Goal: Information Seeking & Learning: Learn about a topic

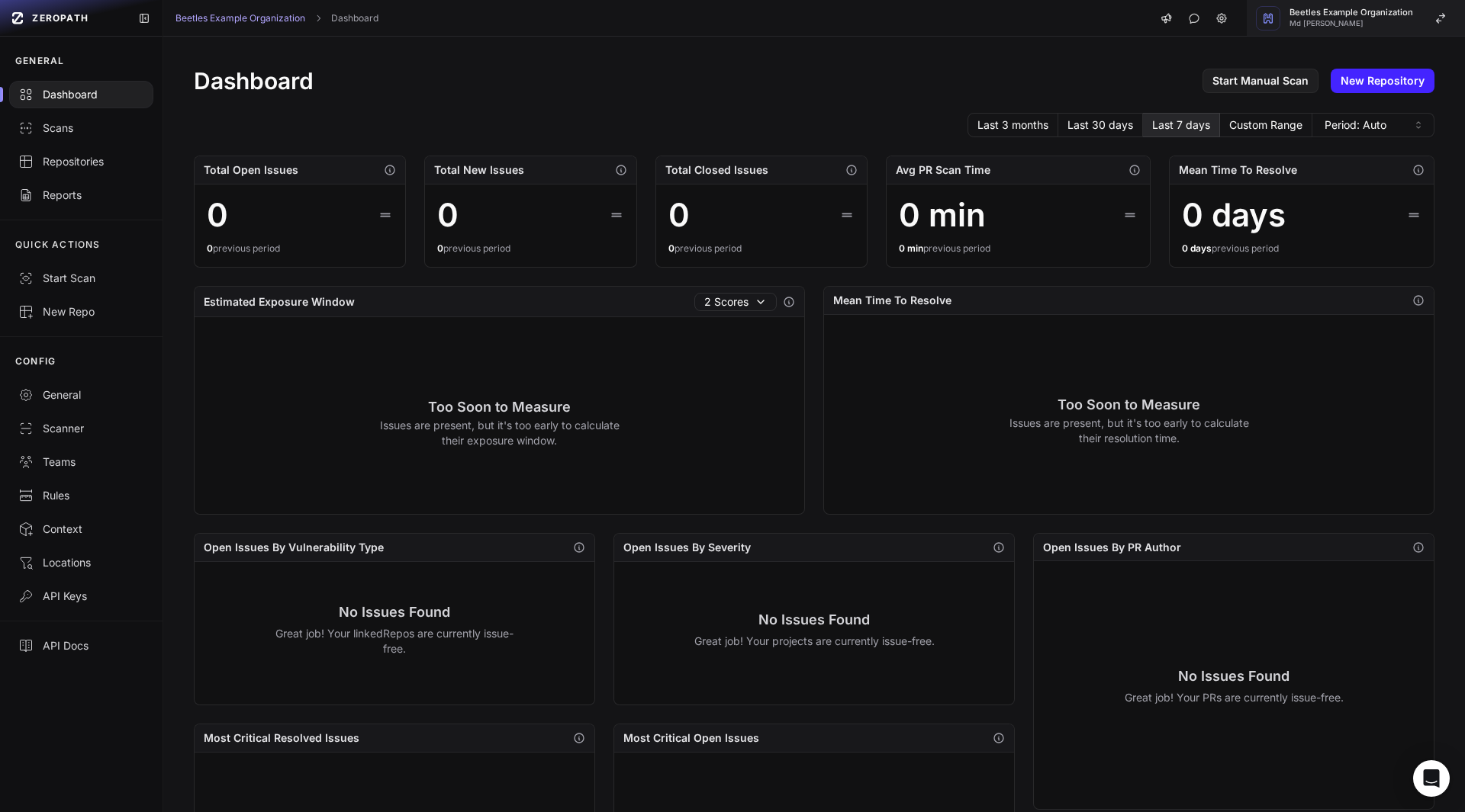
click at [1400, 21] on span "Md Touhidur Rahman" at bounding box center [1350, 23] width 123 height 8
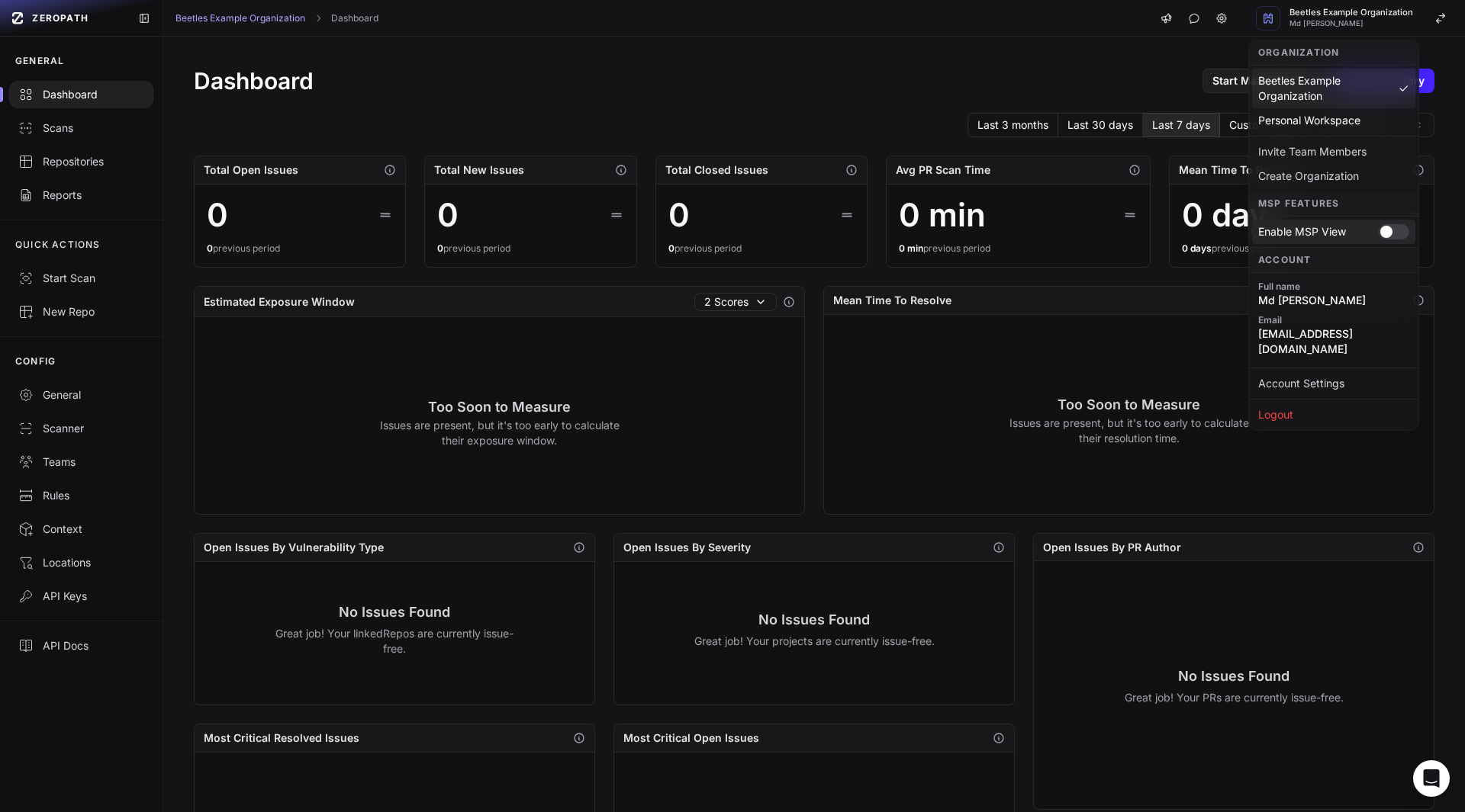
click at [1390, 230] on div at bounding box center [1386, 231] width 13 height 13
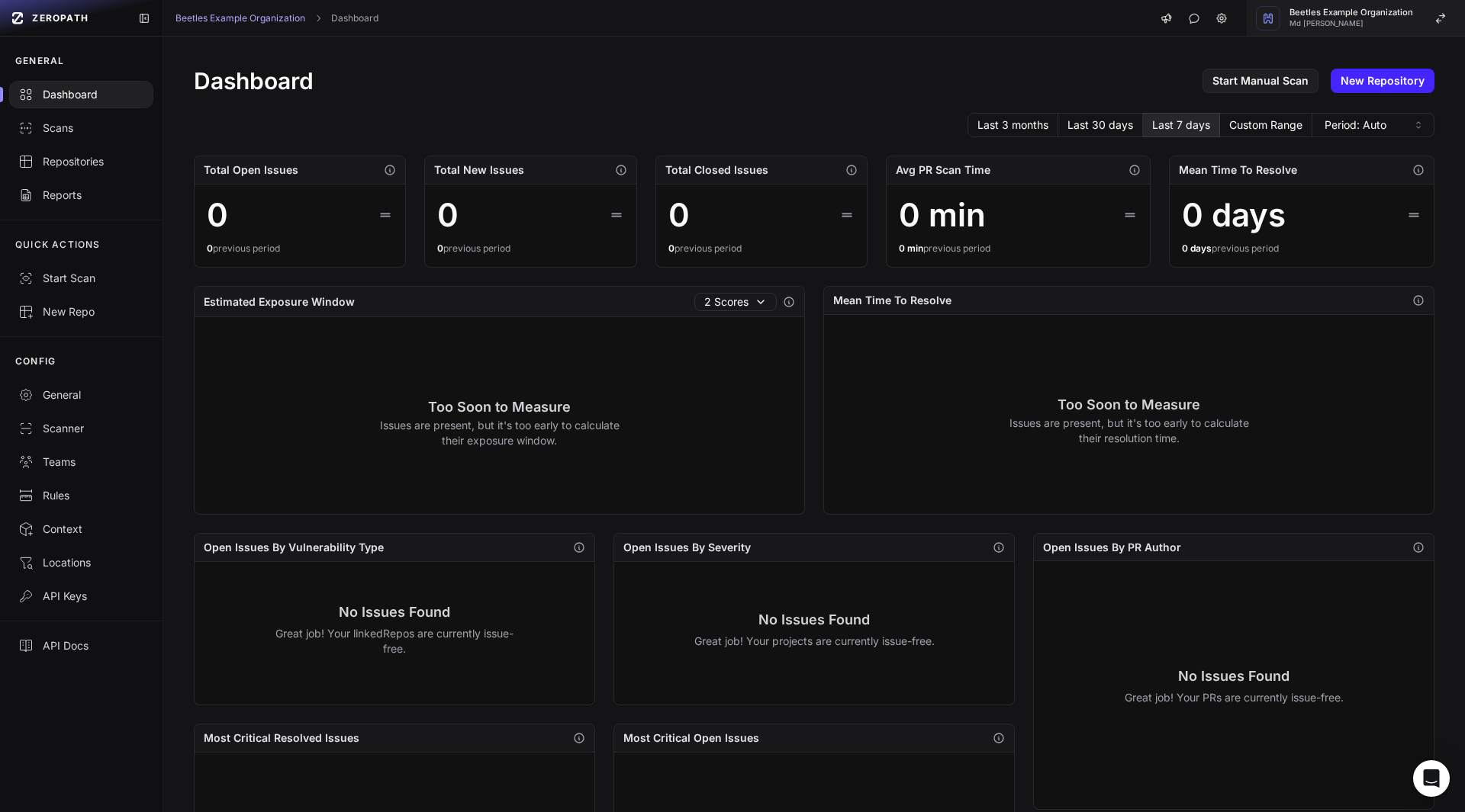
click at [1353, 8] on body "ZEROPATH GENERAL Dashboard Scans Repositories Reports QUICK ACTIONS Start Scan …" at bounding box center [732, 406] width 1465 height 812
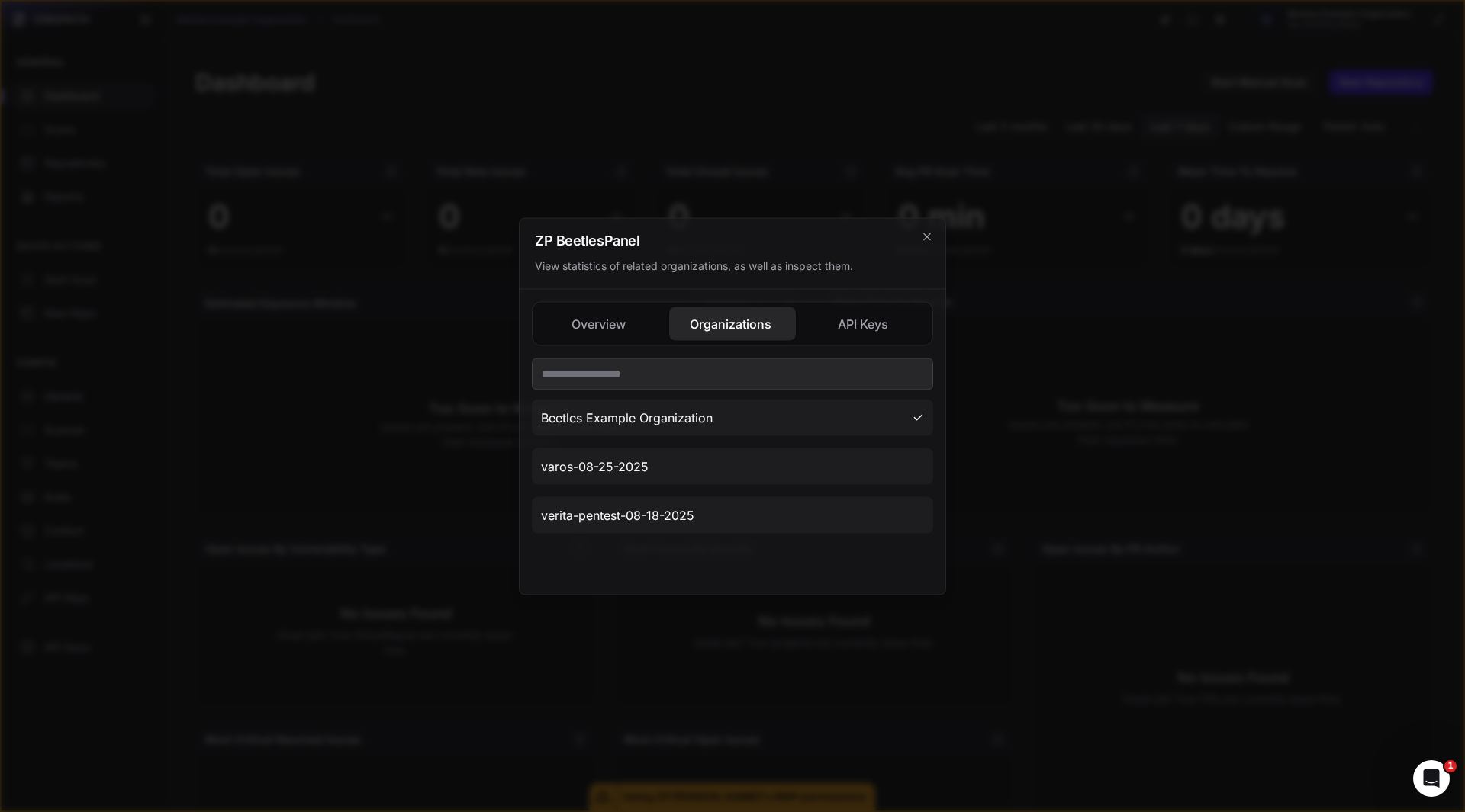
click at [753, 336] on button "Organizations" at bounding box center [732, 323] width 126 height 34
click at [593, 468] on span "varos-08-25-2025" at bounding box center [594, 466] width 107 height 18
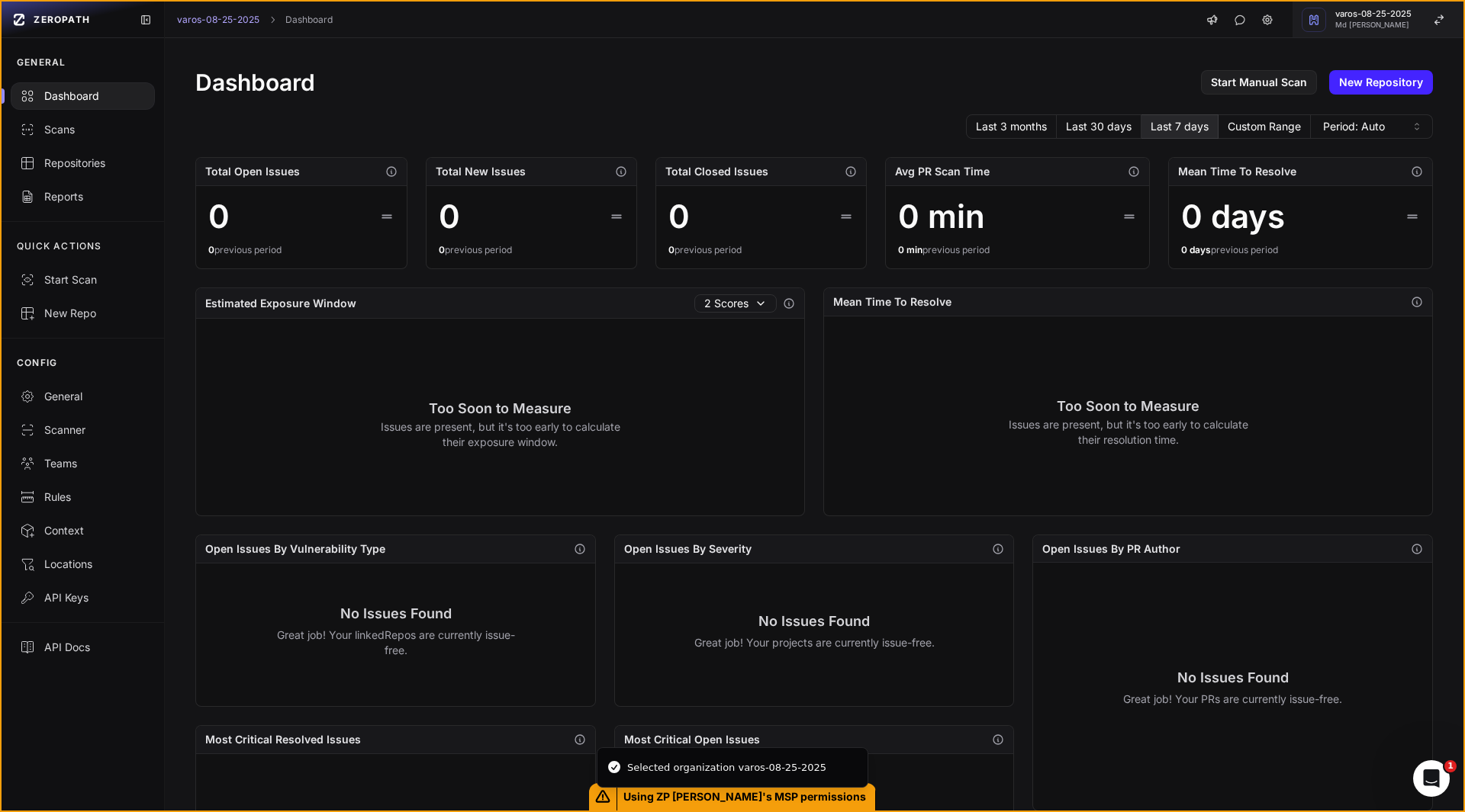
click at [1360, 18] on span "varos-08-25-2025" at bounding box center [1373, 14] width 76 height 8
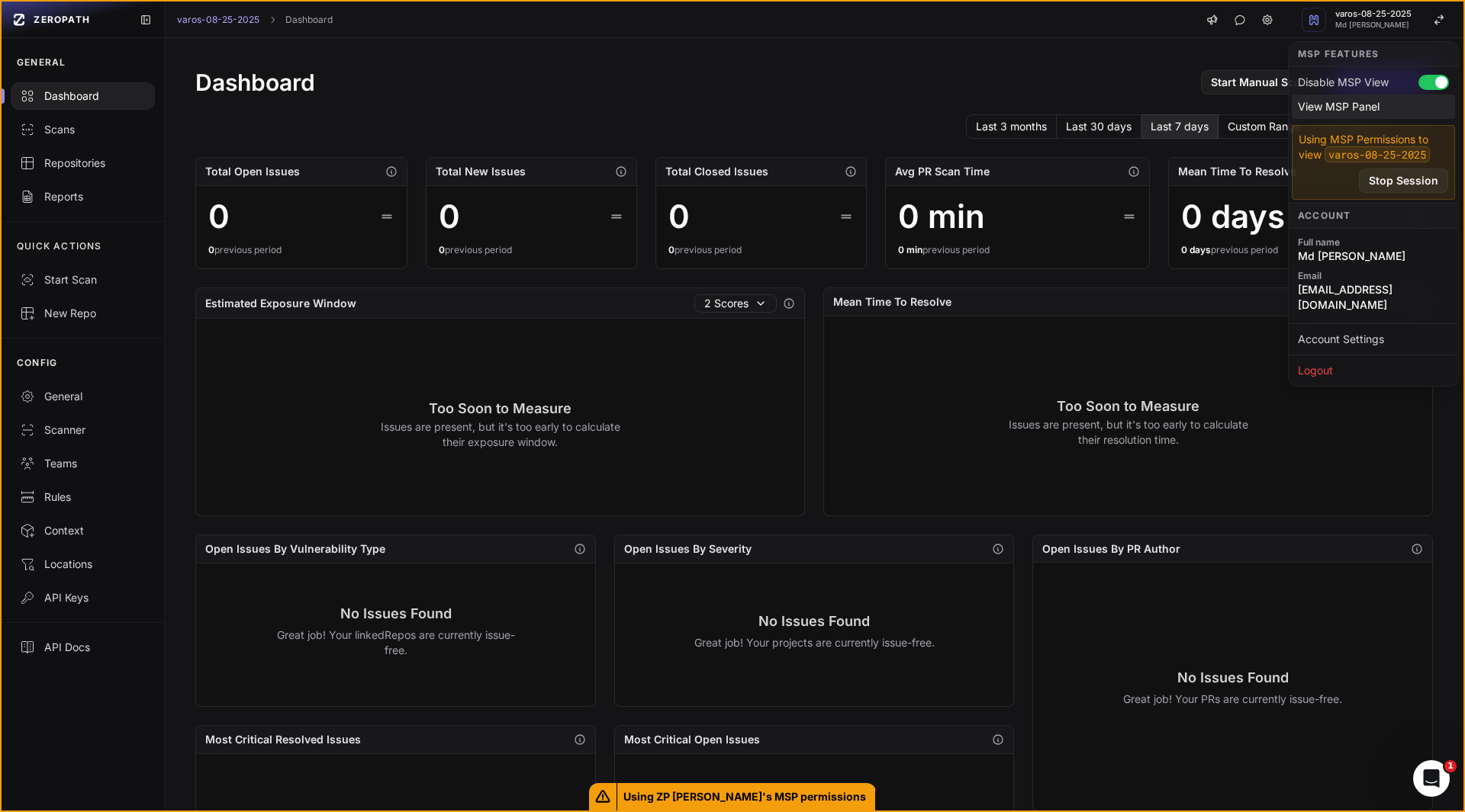
click at [1343, 107] on div "View MSP Panel" at bounding box center [1373, 106] width 163 height 24
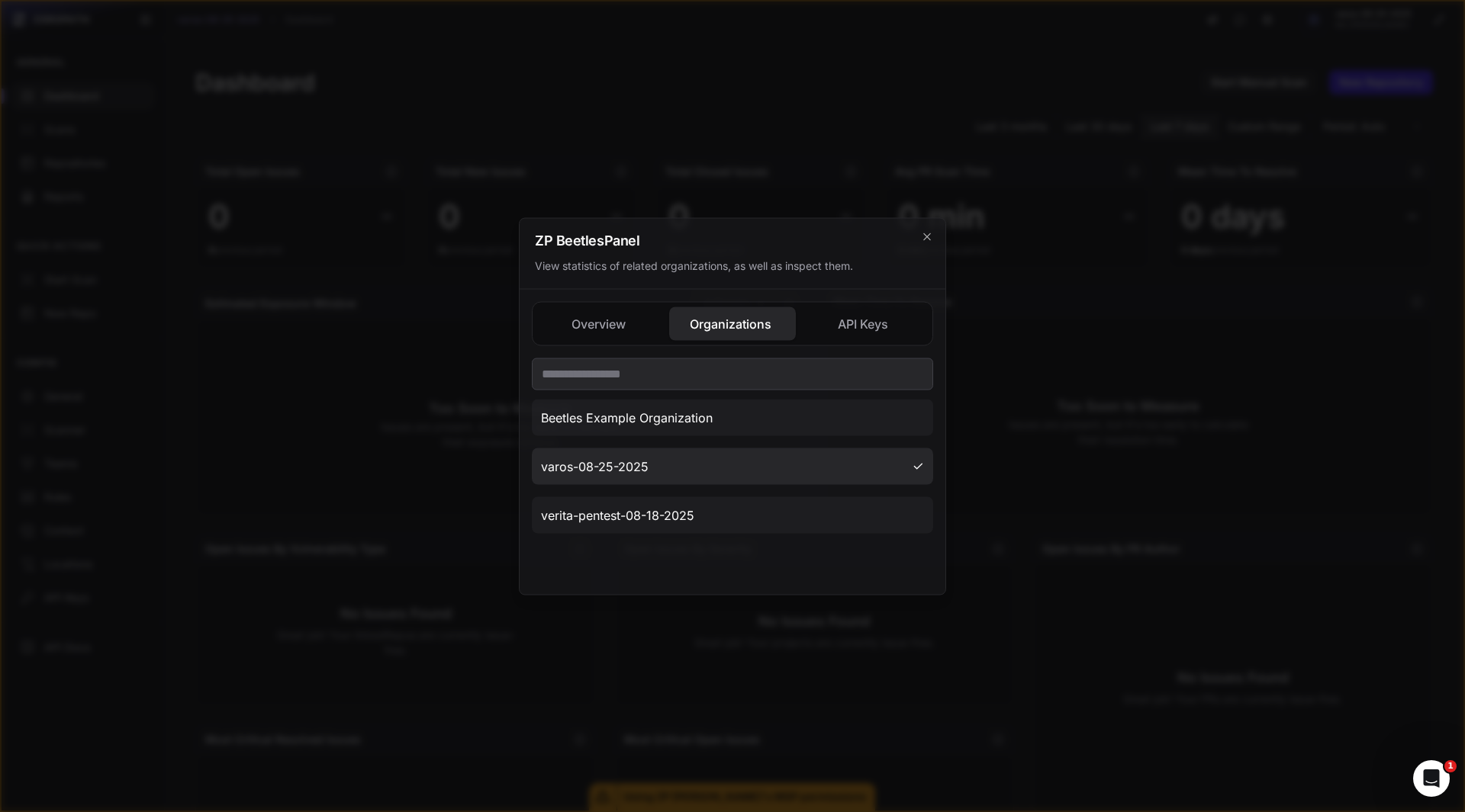
click at [662, 473] on button "varos-08-25-2025" at bounding box center [732, 466] width 401 height 37
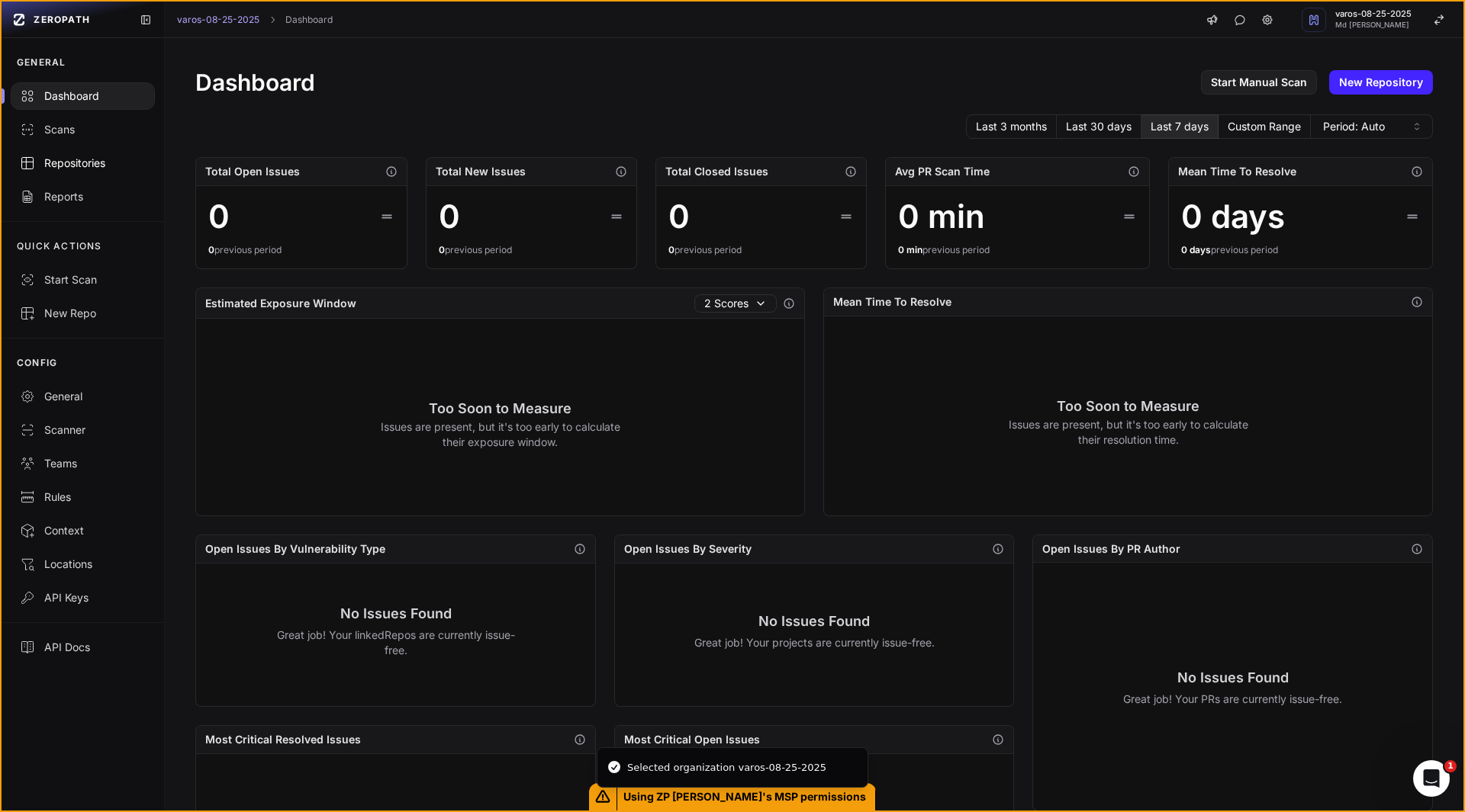
click at [88, 169] on div "Repositories" at bounding box center [83, 163] width 126 height 15
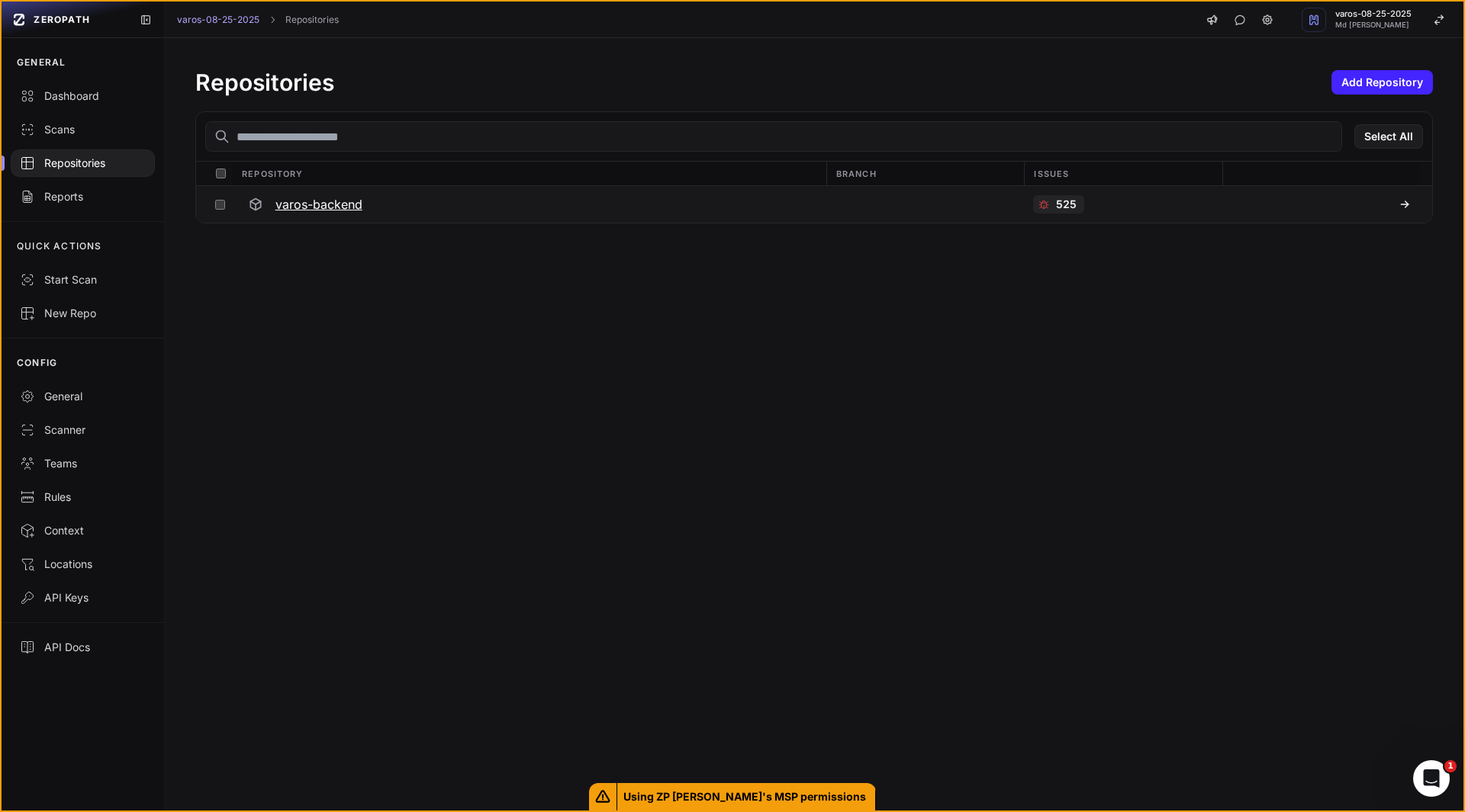
click at [336, 201] on h3 "varos-backend" at bounding box center [319, 204] width 87 height 18
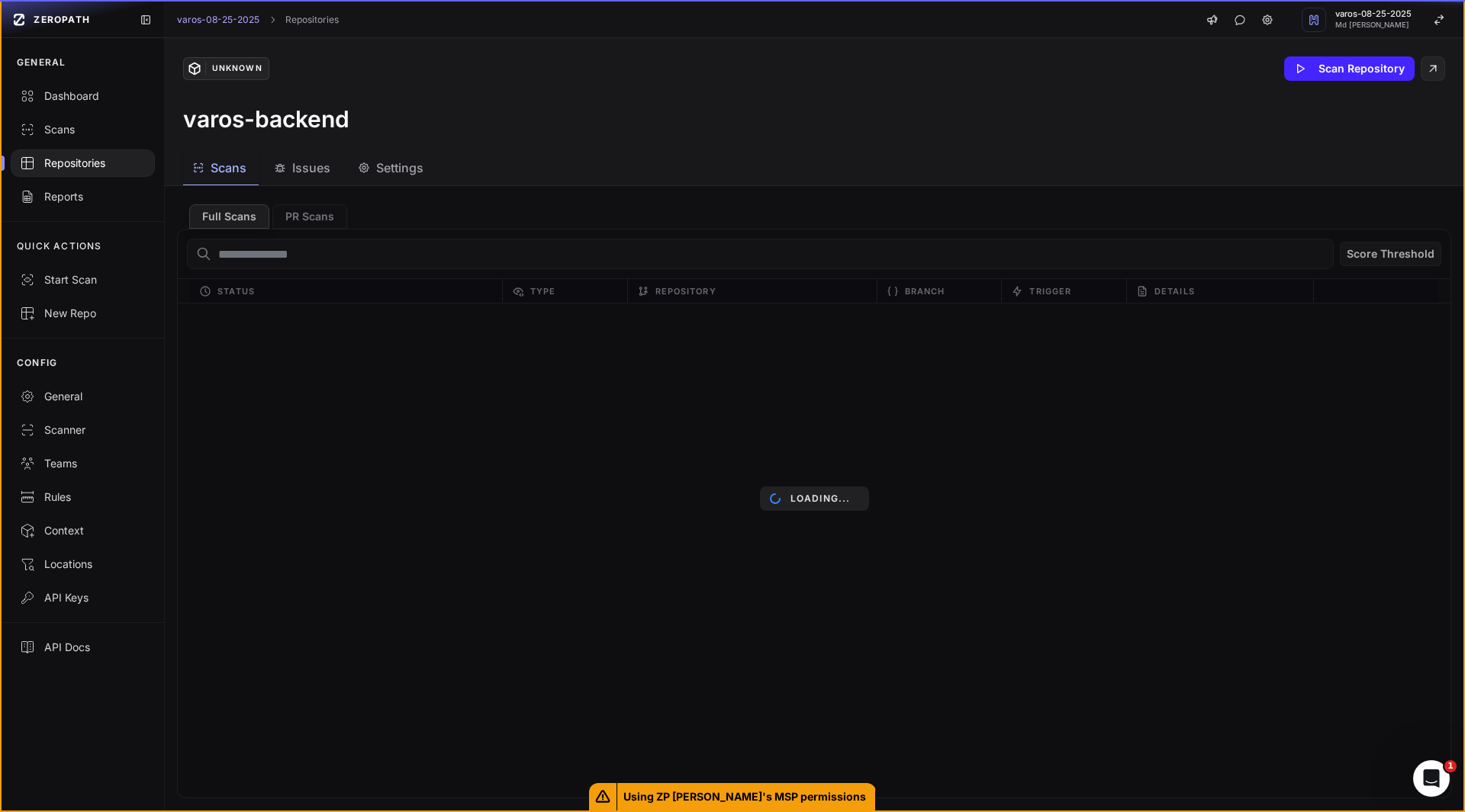
click at [336, 201] on div "Loading..." at bounding box center [814, 499] width 1298 height 625
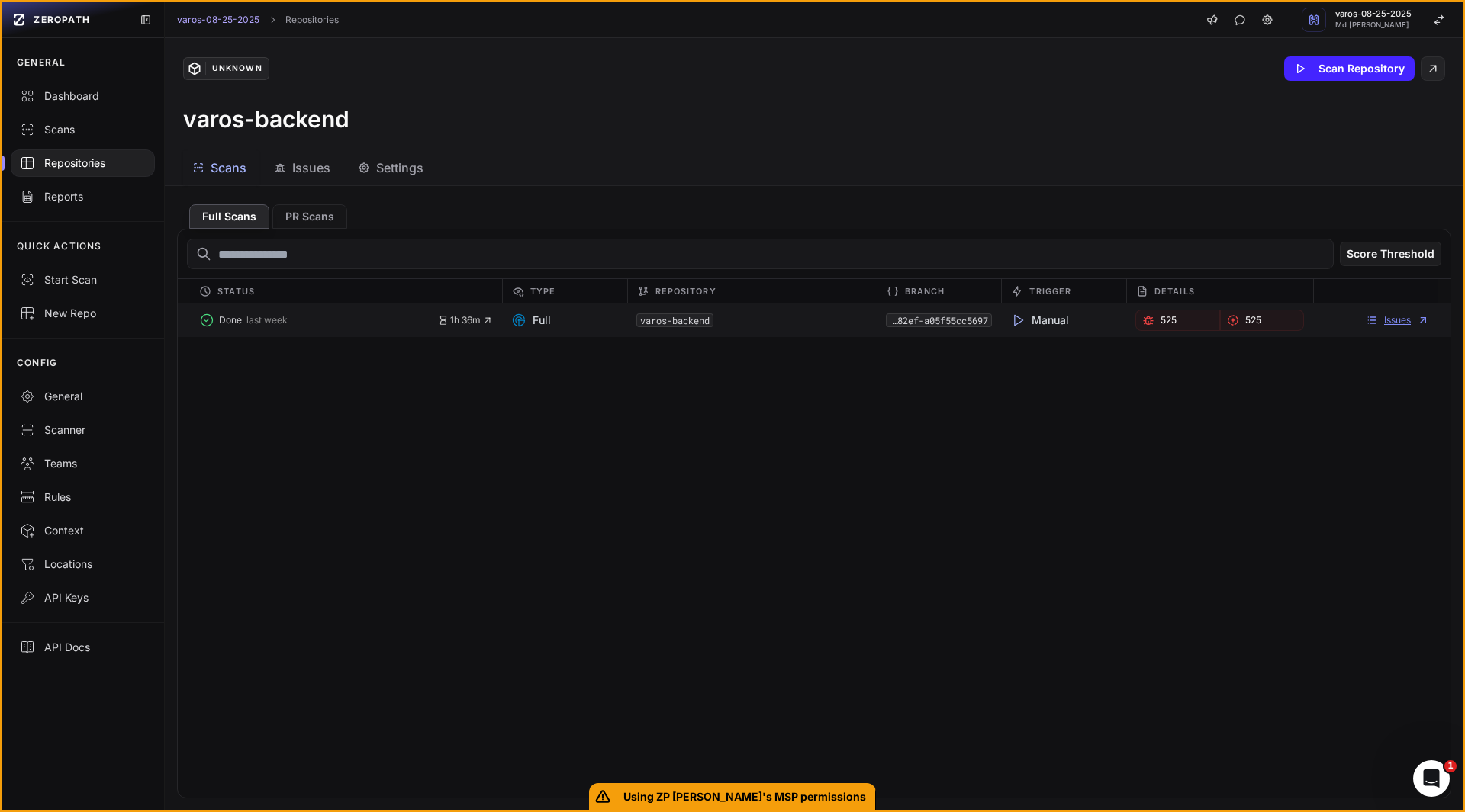
click at [1385, 324] on link "Issues" at bounding box center [1397, 320] width 64 height 13
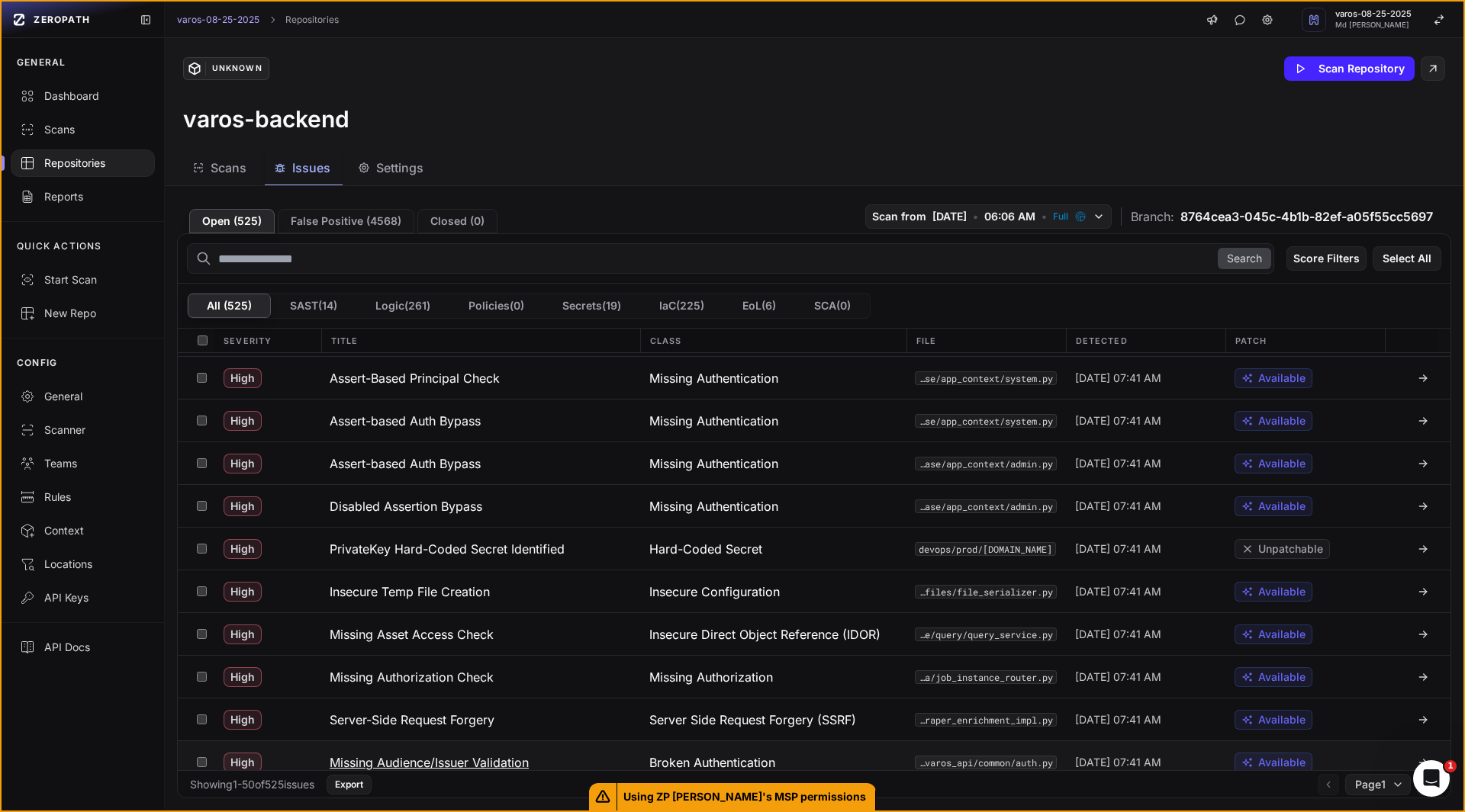
scroll to position [254, 0]
drag, startPoint x: 437, startPoint y: 588, endPoint x: 370, endPoint y: 591, distance: 67.1
click at [370, 591] on h3 "Insecure Temp File Creation" at bounding box center [409, 592] width 160 height 18
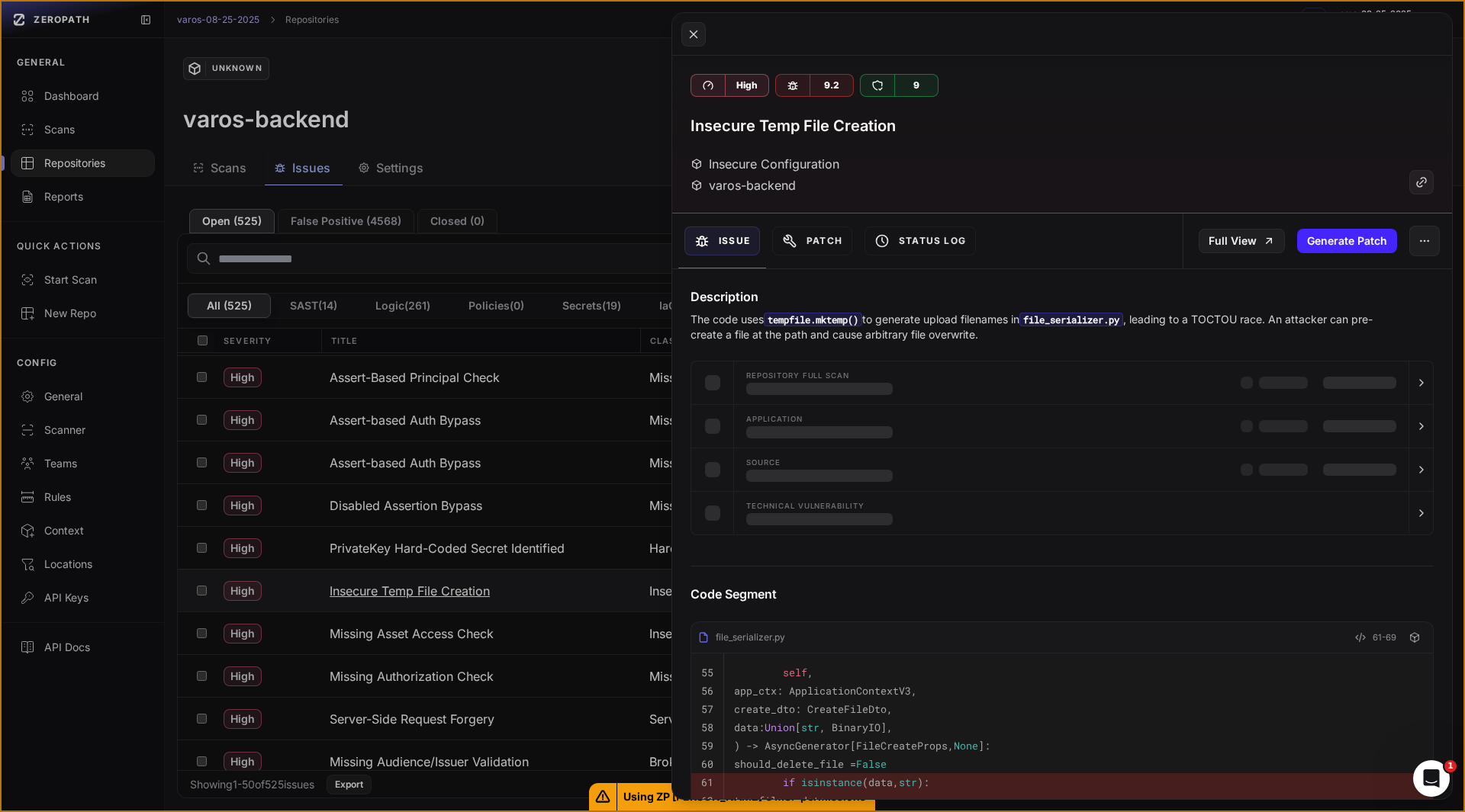
click at [375, 589] on button at bounding box center [732, 406] width 1465 height 812
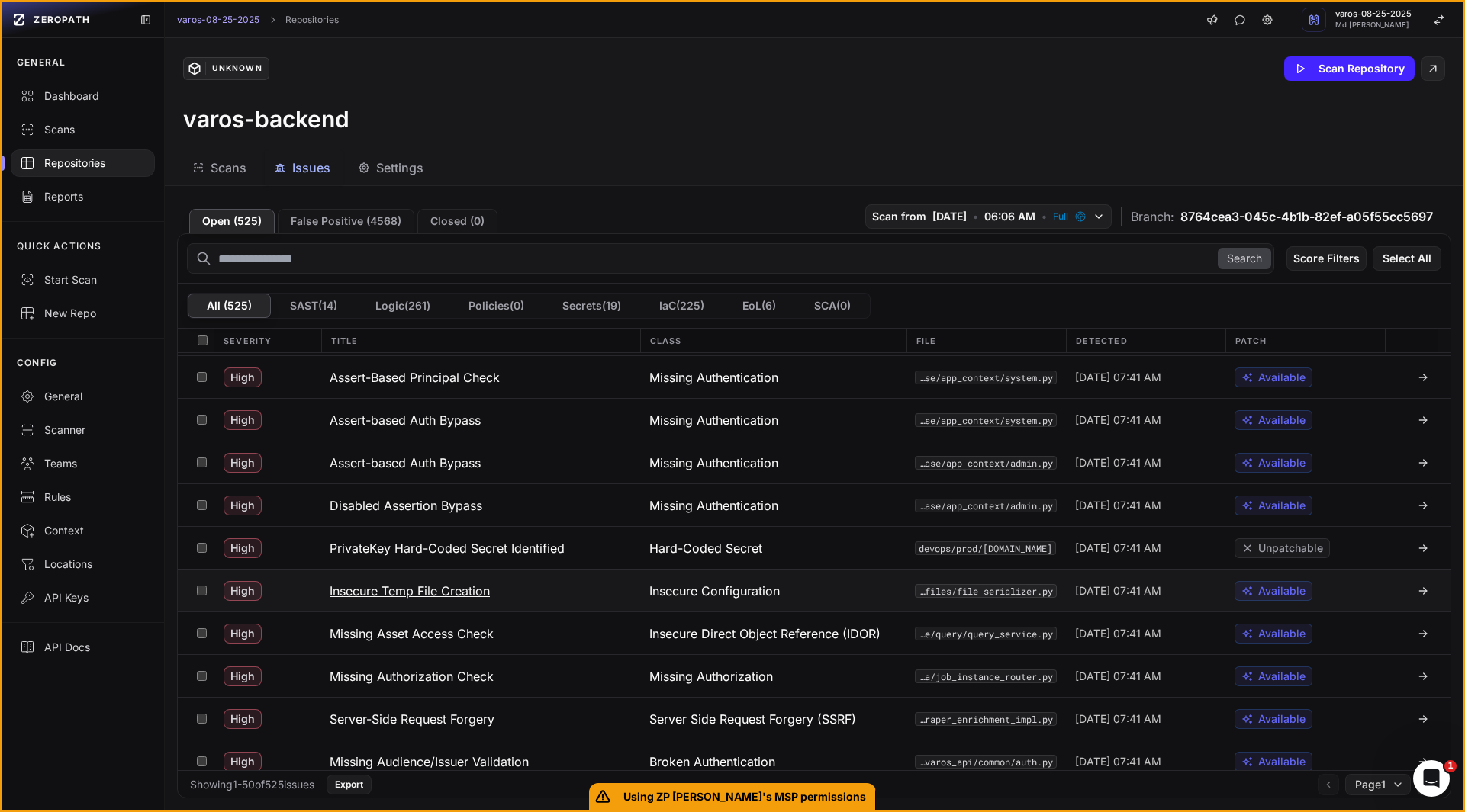
click at [375, 589] on h3 "Insecure Temp File Creation" at bounding box center [409, 592] width 160 height 18
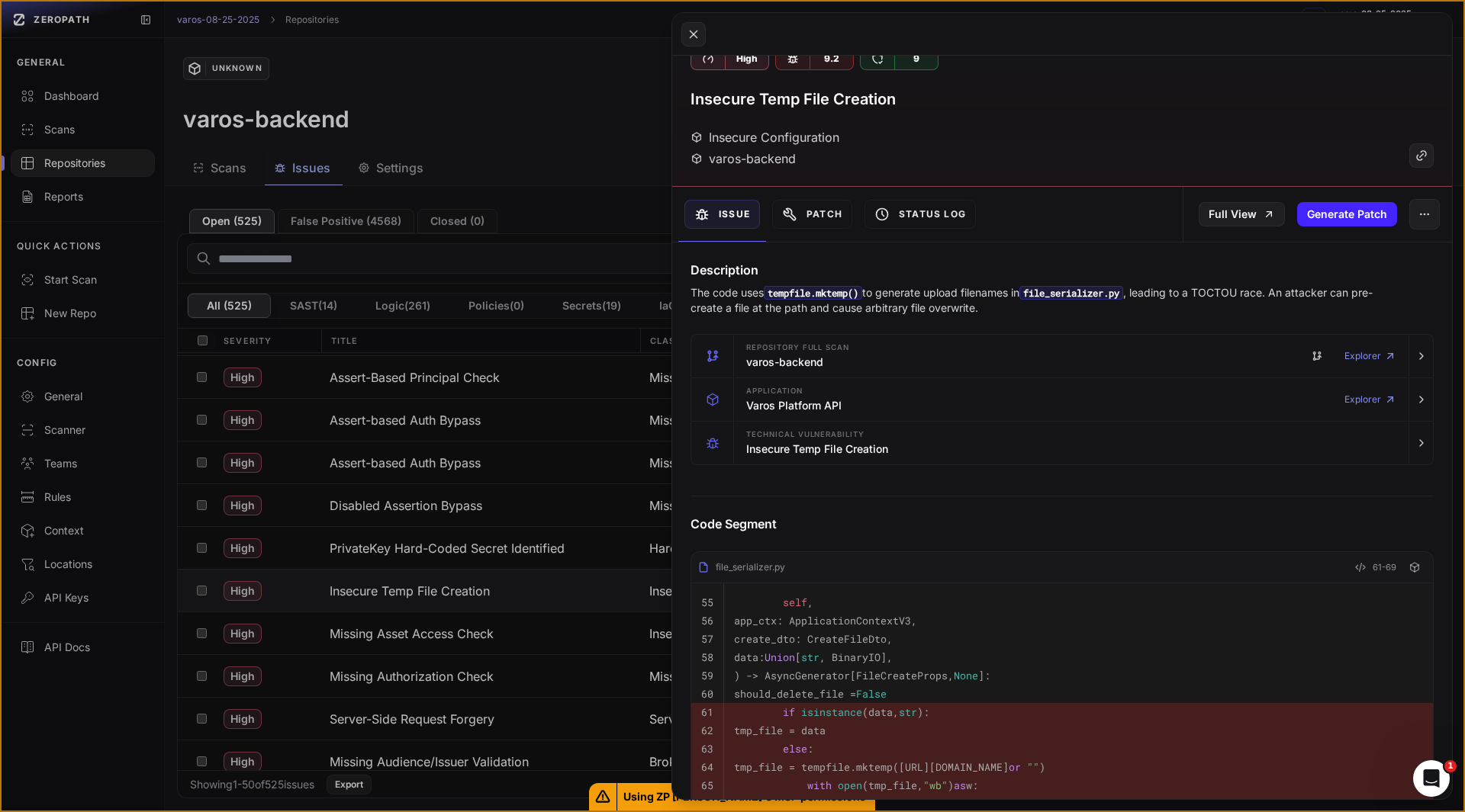
scroll to position [28, 0]
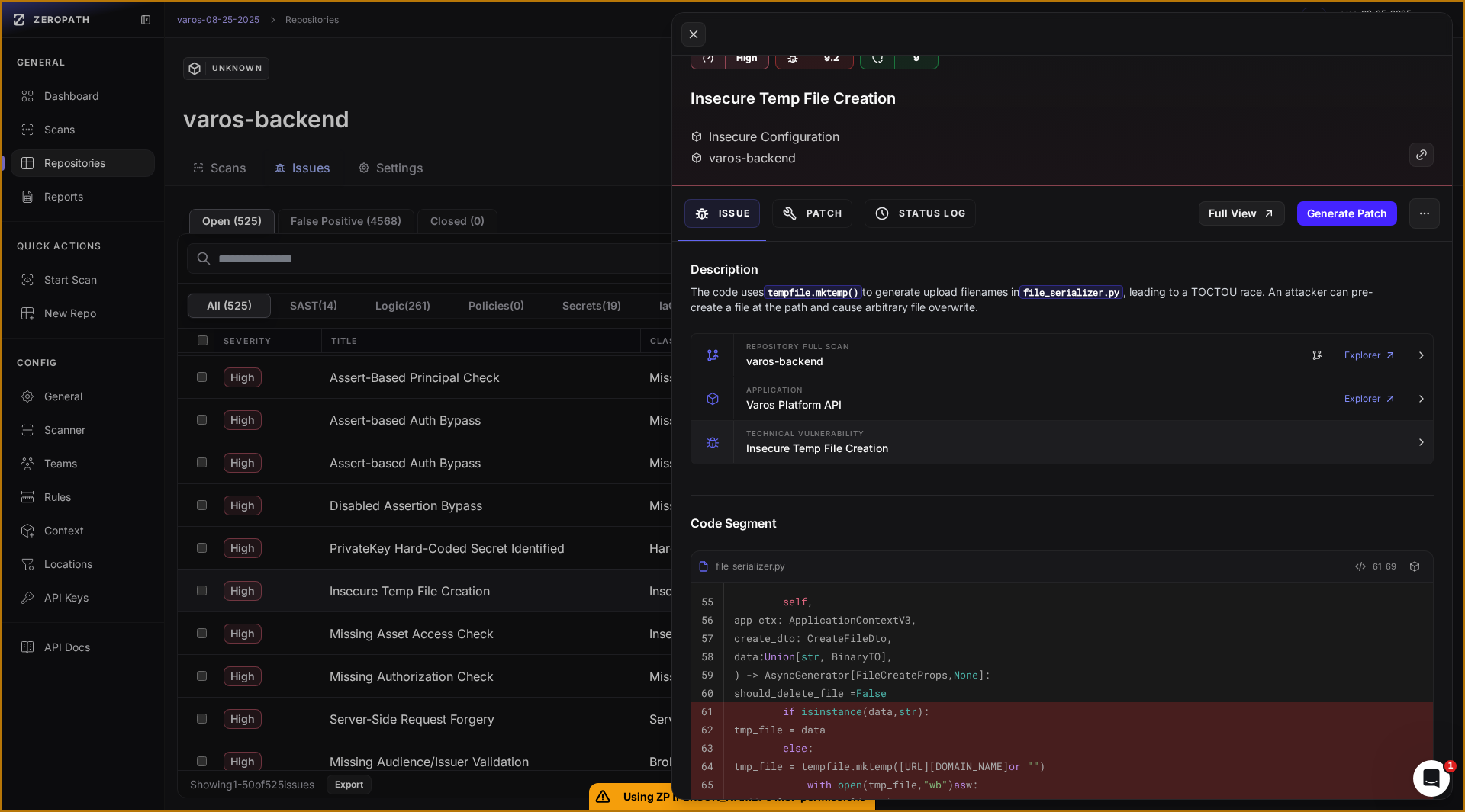
click at [848, 459] on div "Technical Vulnerability Insecure Temp File Creation" at bounding box center [1071, 442] width 662 height 43
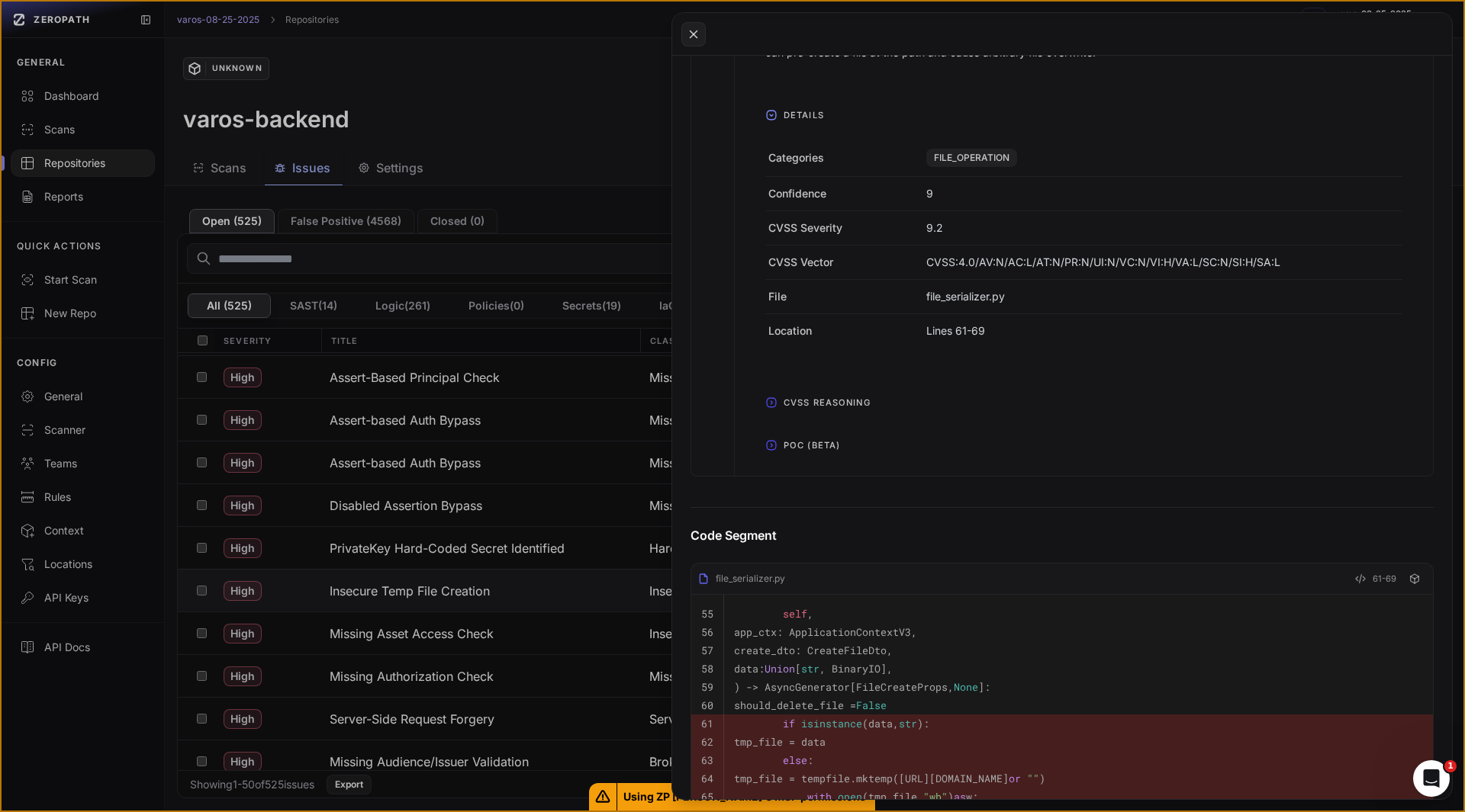
scroll to position [519, 0]
click at [831, 440] on span "POC (Beta)" at bounding box center [812, 442] width 69 height 24
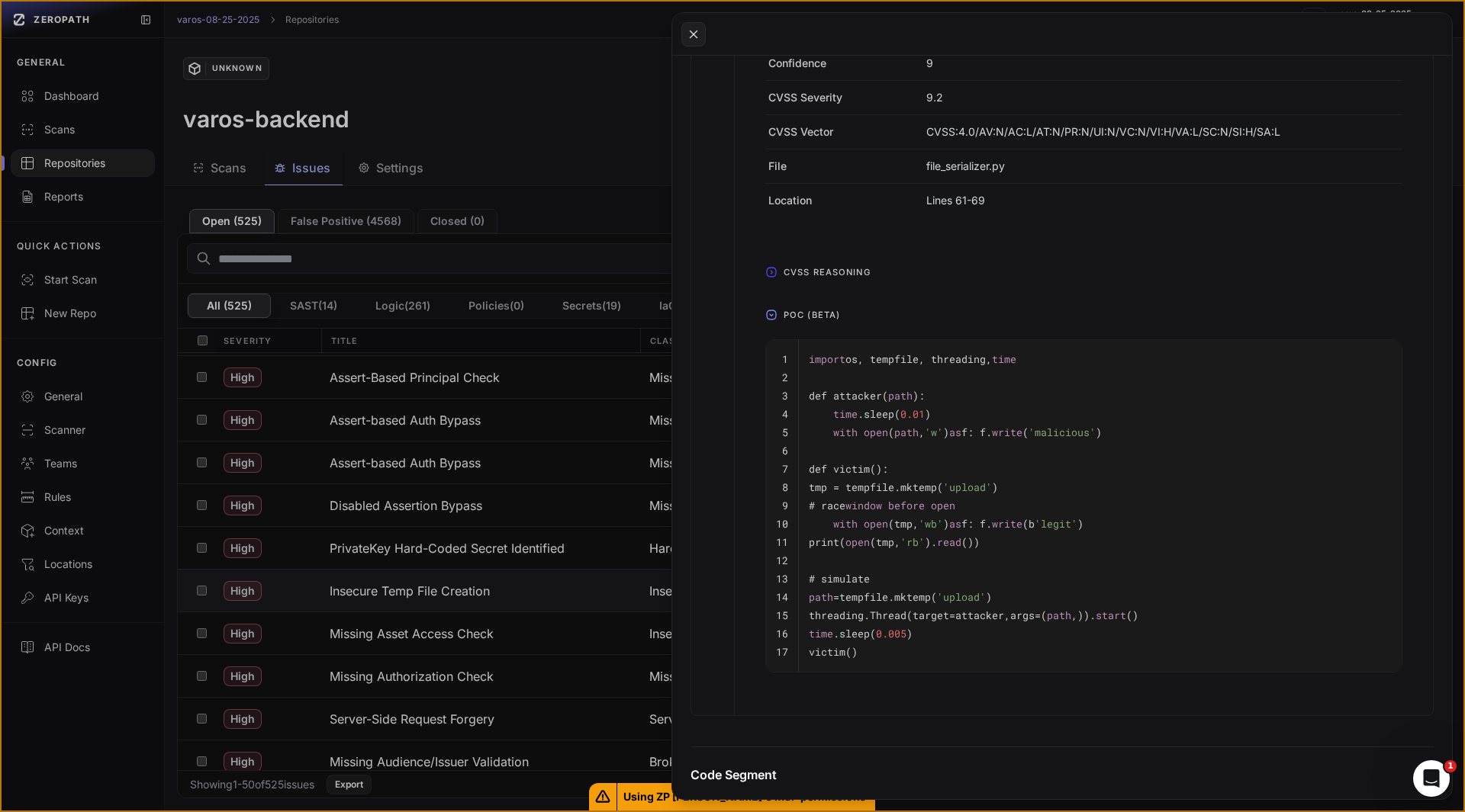
click at [831, 440] on pre "with open ( path , 'w' ) as f: f. write ( 'malicious' )" at bounding box center [1100, 432] width 582 height 18
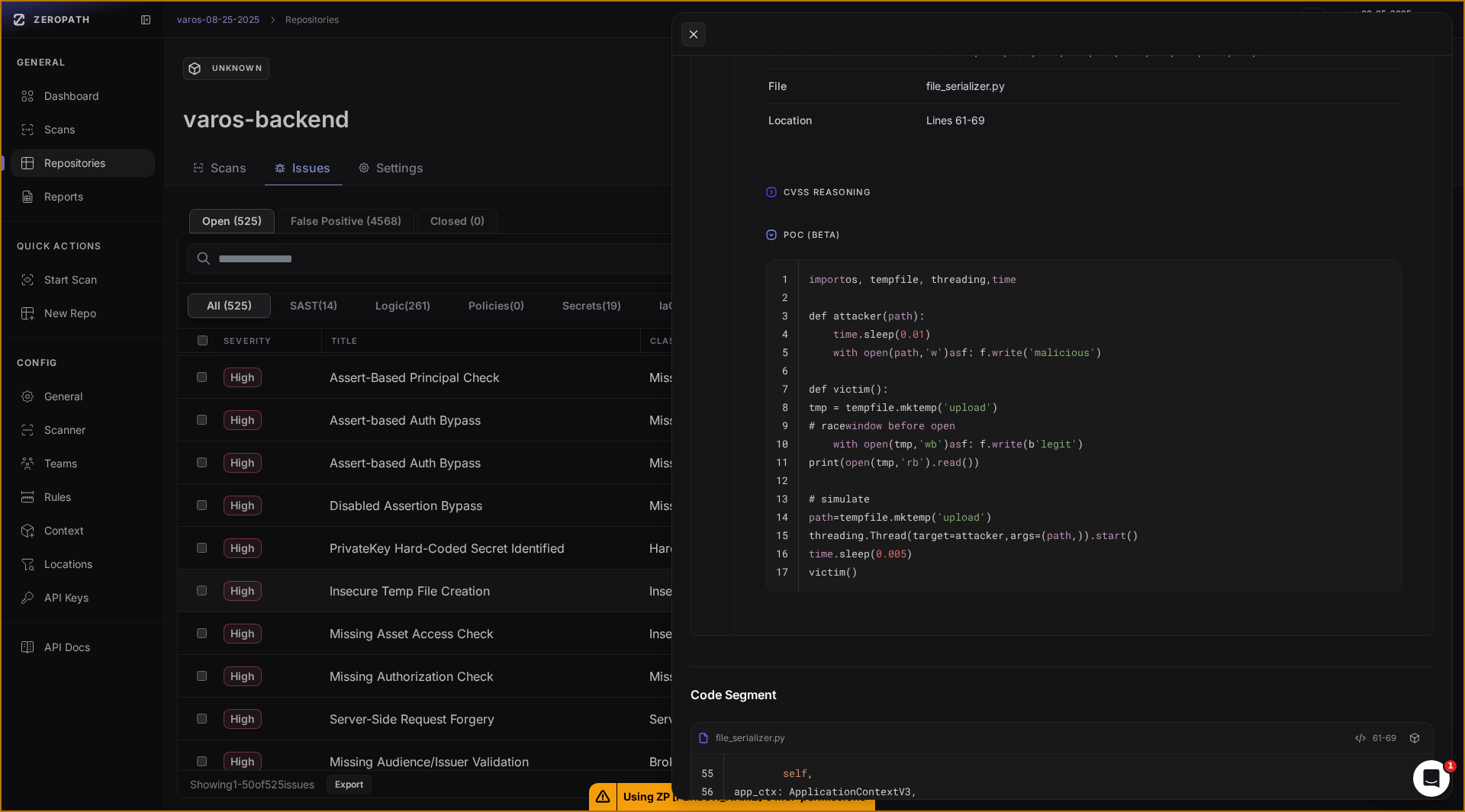
scroll to position [727, 0]
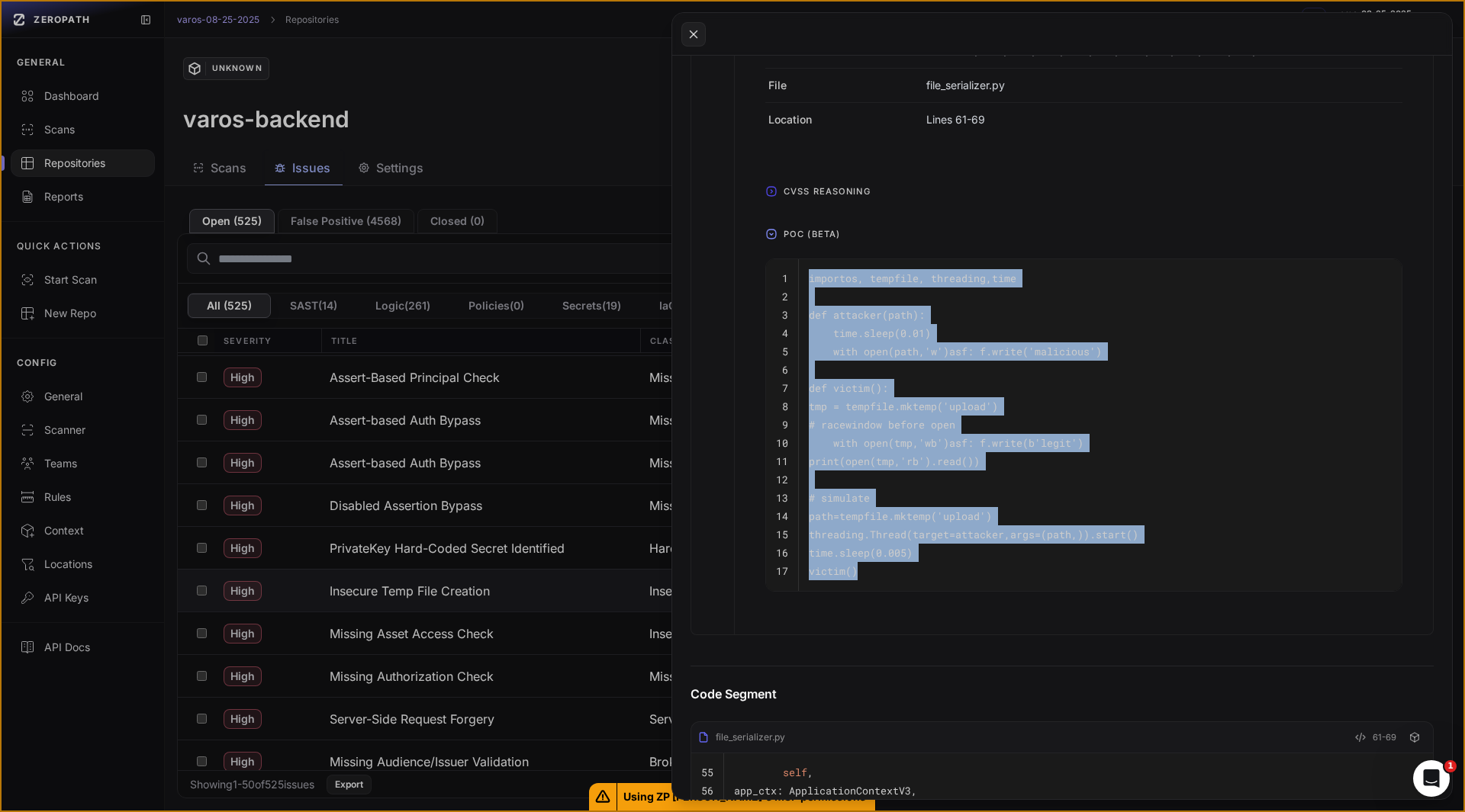
drag, startPoint x: 897, startPoint y: 575, endPoint x: 805, endPoint y: 274, distance: 314.7
click at [805, 274] on tbody "1 import os, tempfile, threading, time 2 3 def attacker( path ): 4 time .sleep(…" at bounding box center [1084, 425] width 635 height 332
click at [805, 274] on td "import os, tempfile, threading, time" at bounding box center [1100, 273] width 603 height 28
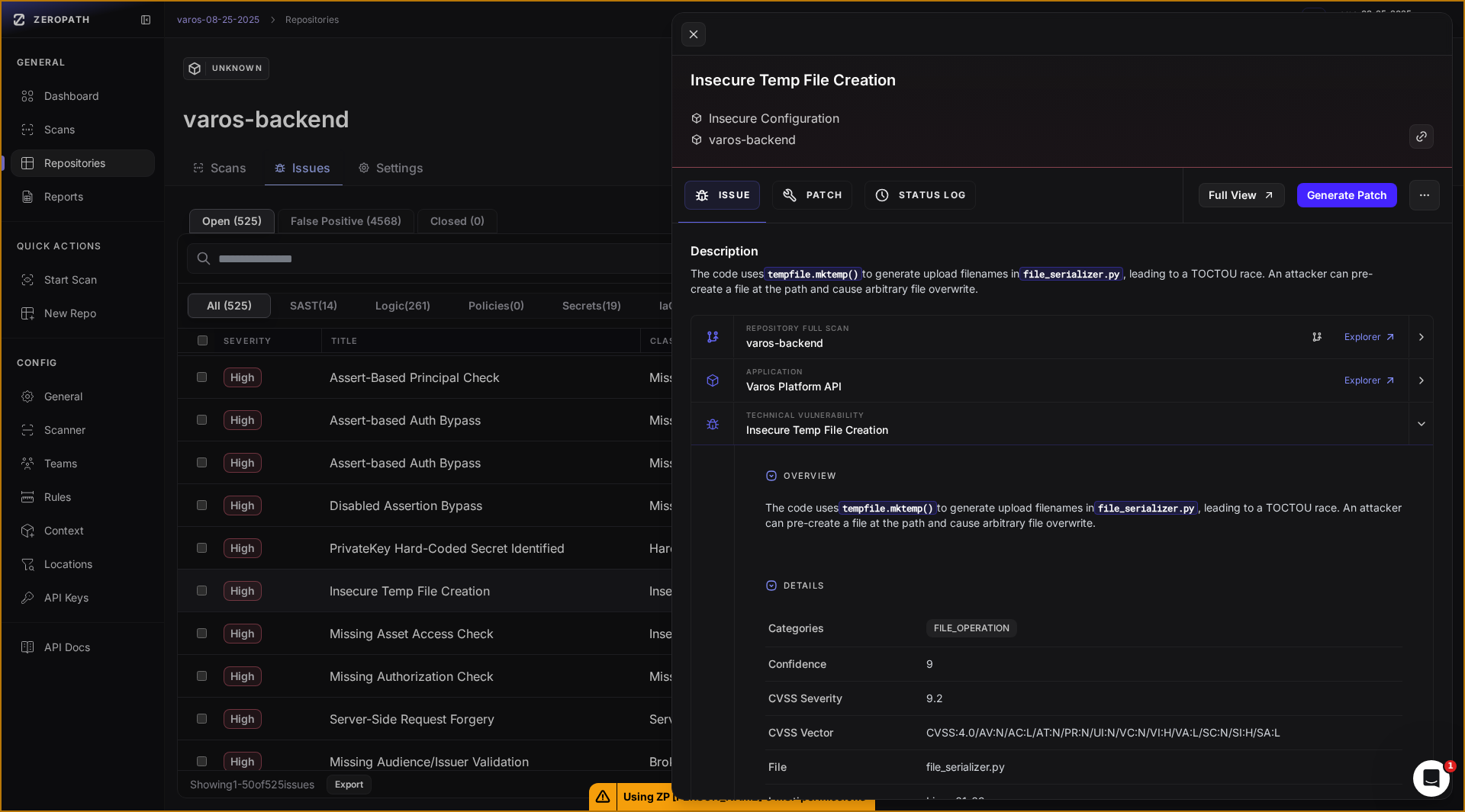
scroll to position [46, 0]
